Goal: Communication & Community: Answer question/provide support

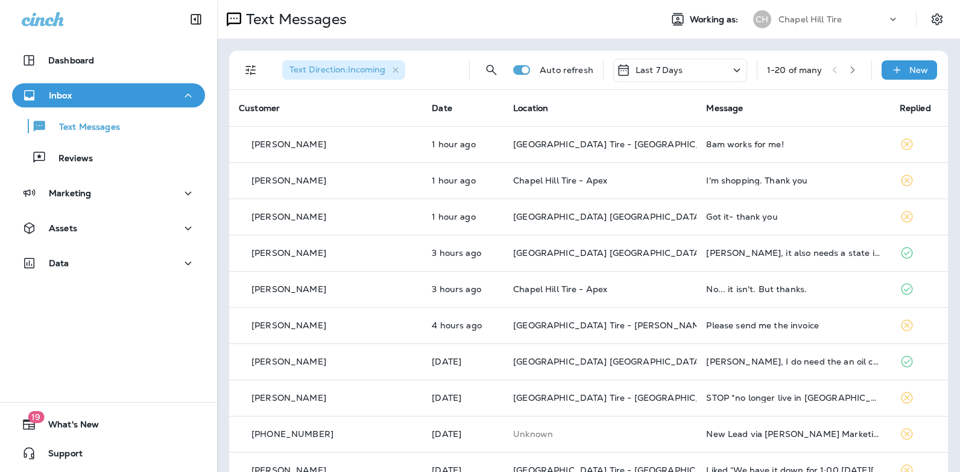
click at [734, 69] on icon at bounding box center [737, 70] width 7 height 4
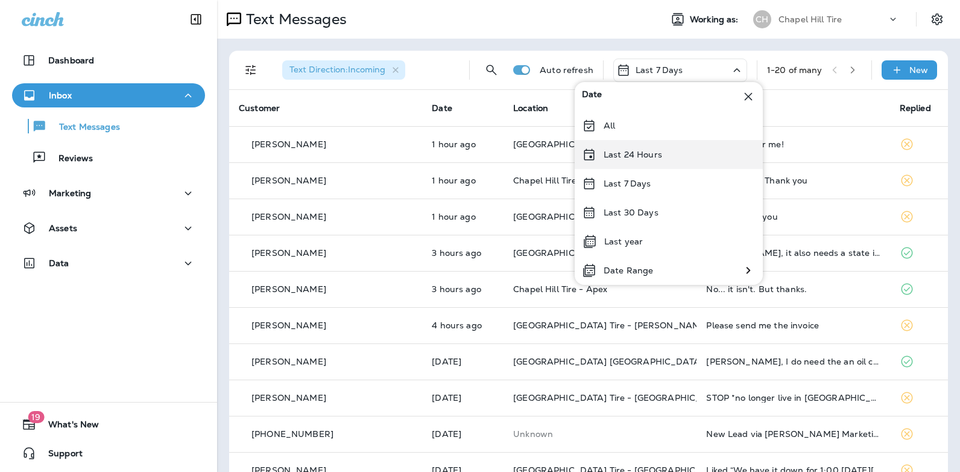
click at [682, 154] on div "Last 24 Hours" at bounding box center [669, 154] width 188 height 29
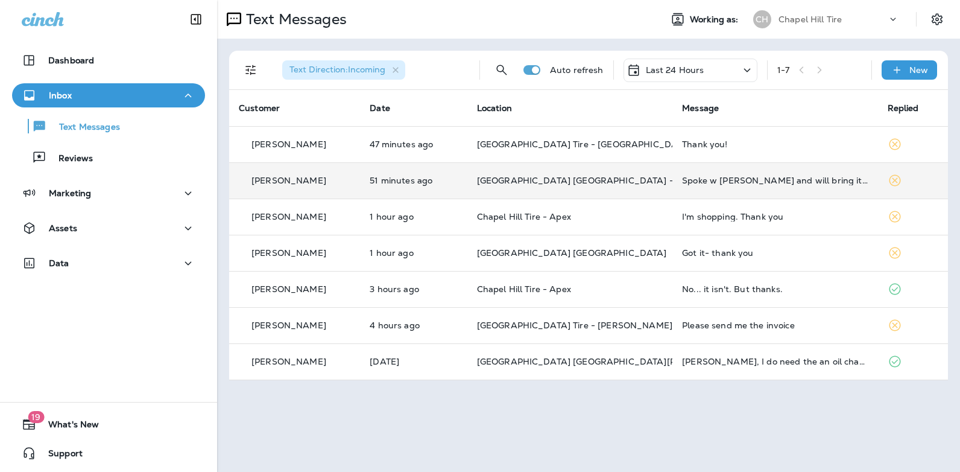
click at [726, 179] on div "Spoke w [PERSON_NAME] and will bring it in [DATE]" at bounding box center [775, 180] width 186 height 10
click at [726, 179] on div at bounding box center [805, 236] width 398 height 452
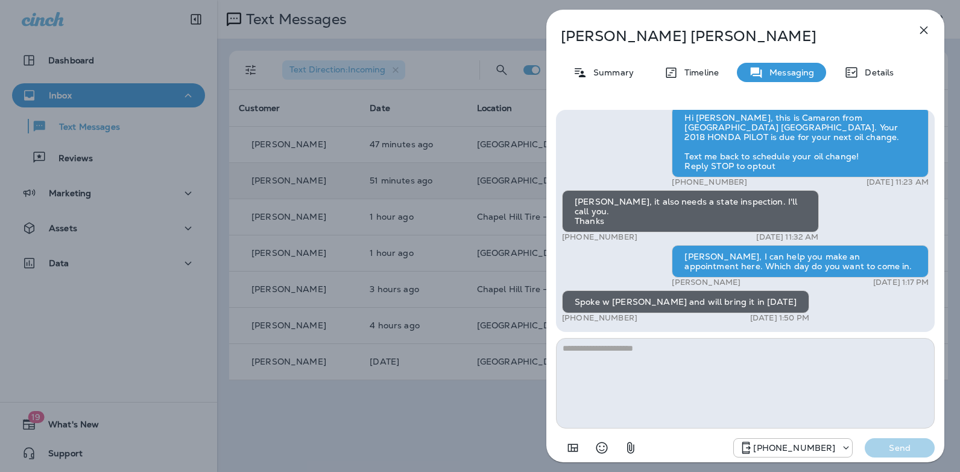
click at [646, 362] on textarea at bounding box center [745, 383] width 379 height 90
type textarea "**********"
click at [886, 446] on p "Send" at bounding box center [899, 447] width 51 height 11
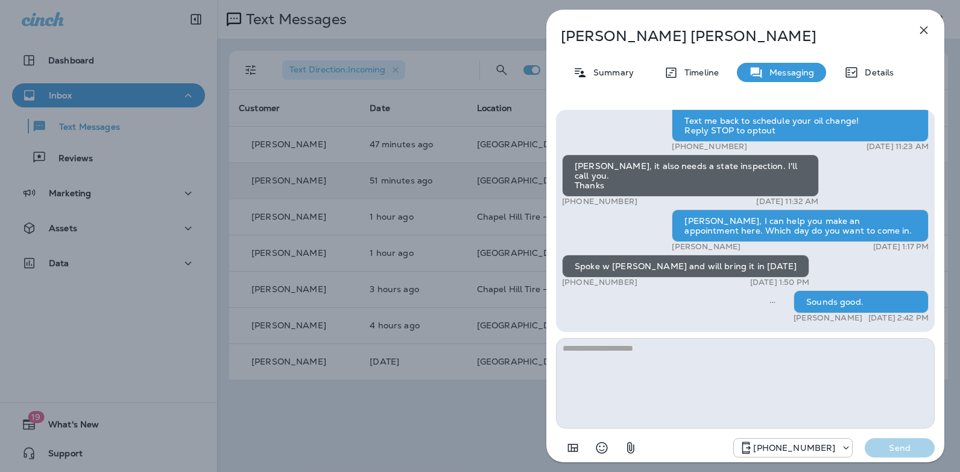
click at [920, 28] on icon "button" at bounding box center [924, 30] width 14 height 14
